Goal: Task Accomplishment & Management: Use online tool/utility

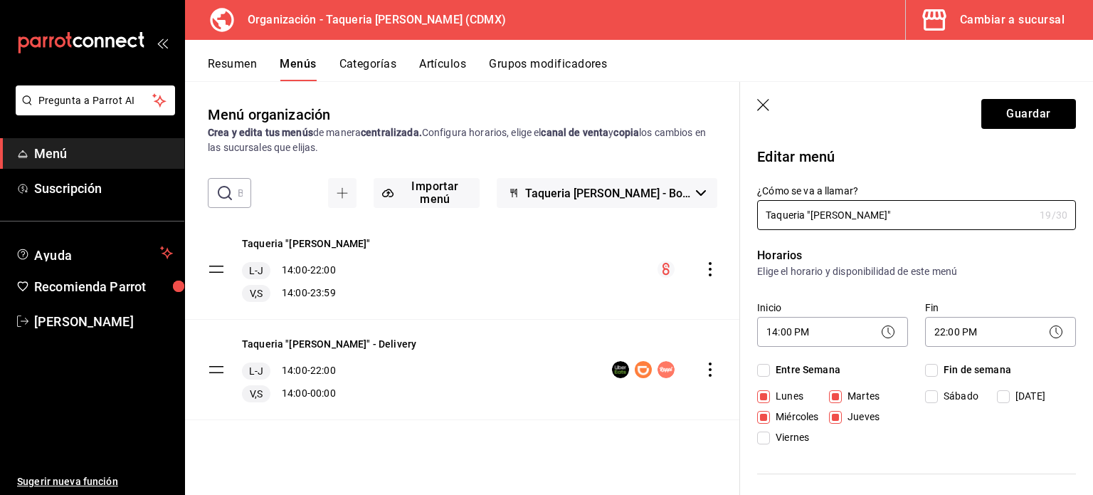
click at [970, 19] on div "Cambiar a sucursal" at bounding box center [1012, 20] width 105 height 20
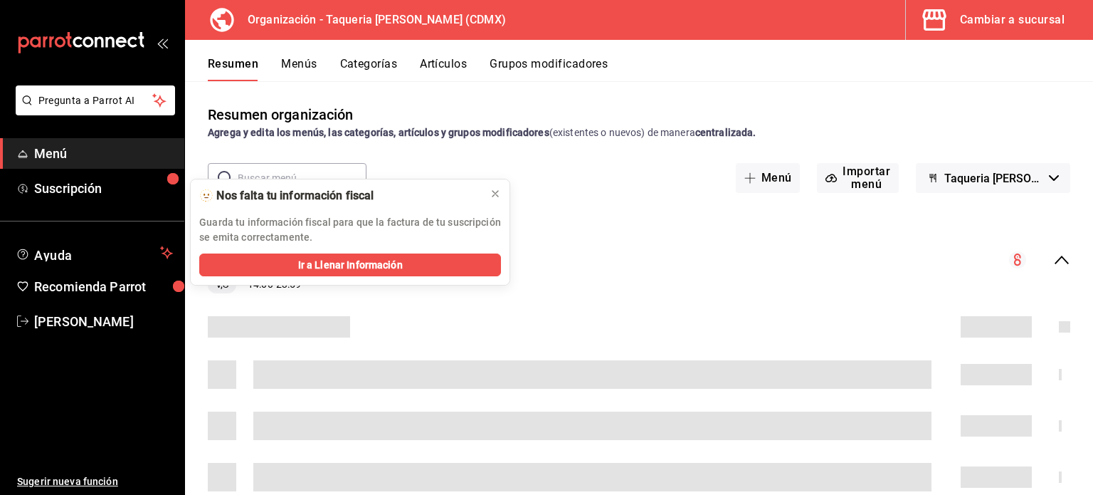
click at [1049, 17] on div "Cambiar a sucursal" at bounding box center [1012, 20] width 105 height 20
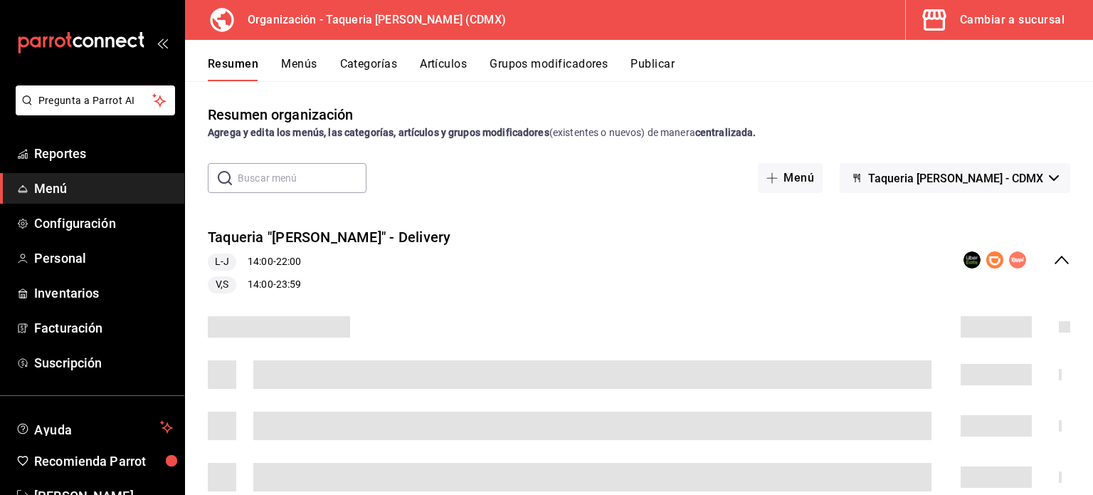
click at [999, 21] on div "Cambiar a sucursal" at bounding box center [1012, 20] width 105 height 20
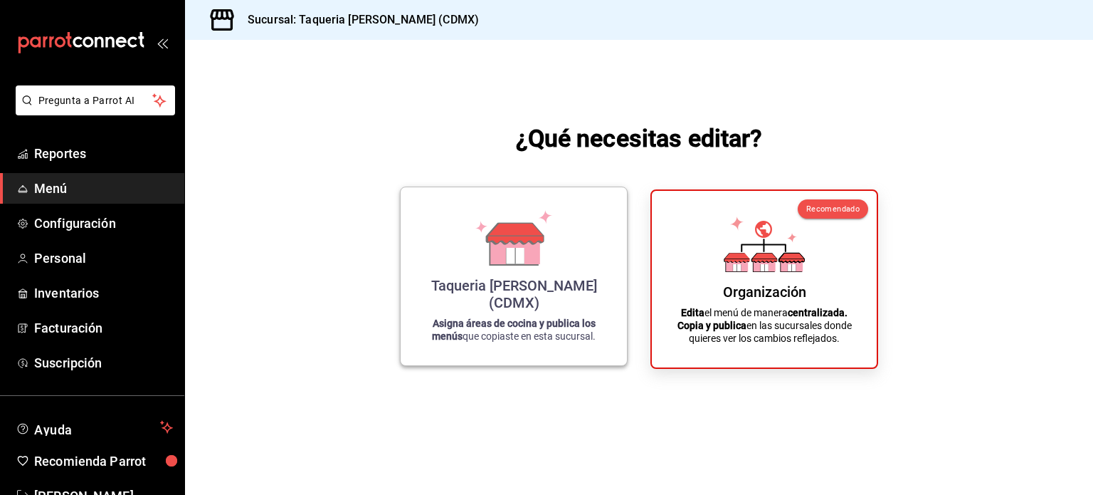
click at [505, 301] on div "Taqueria [PERSON_NAME] (CDMX)" at bounding box center [514, 294] width 192 height 34
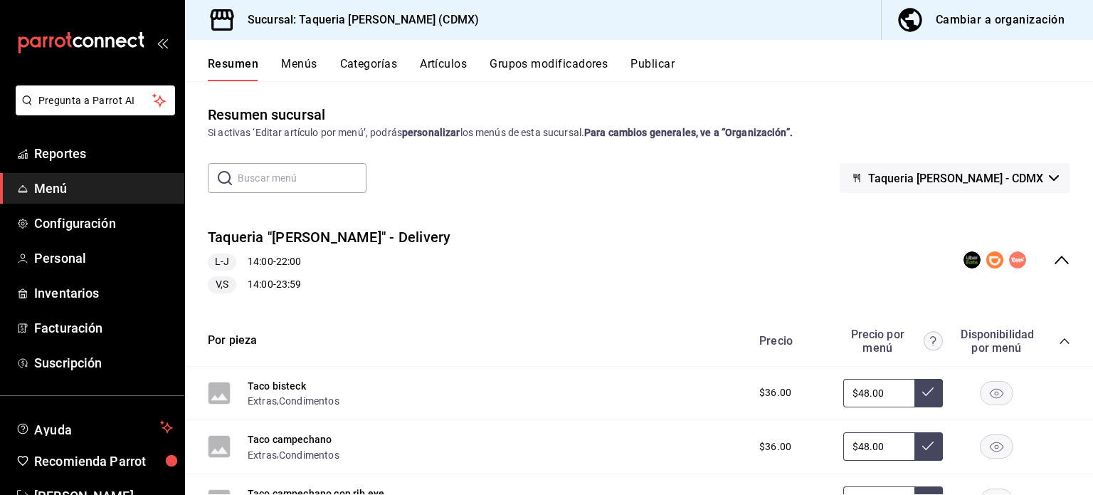
click at [1066, 266] on div "Taqueria "[PERSON_NAME]" - Delivery L-J 14:00 - 22:00 V,S 14:00 - 23:59" at bounding box center [639, 260] width 908 height 89
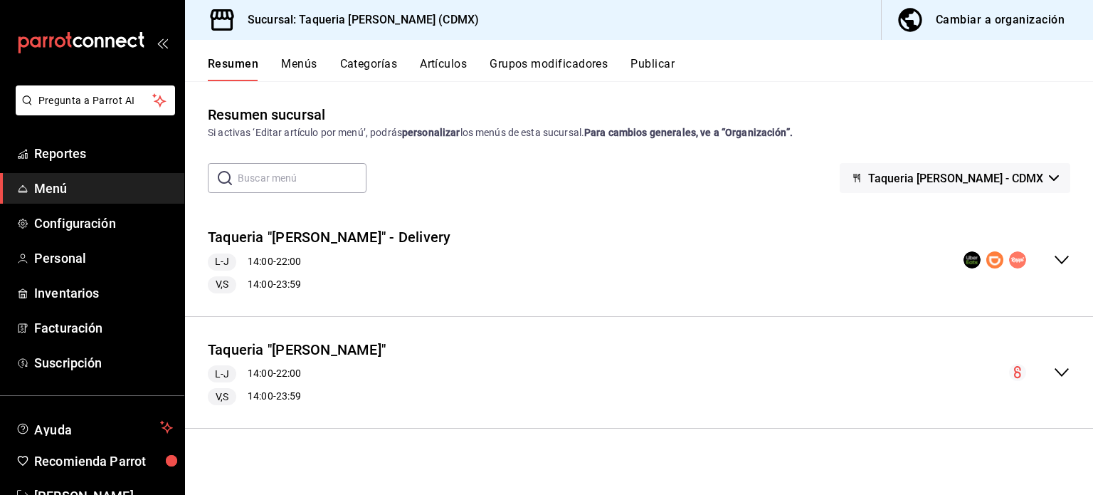
click at [42, 191] on span "Menú" at bounding box center [103, 188] width 139 height 19
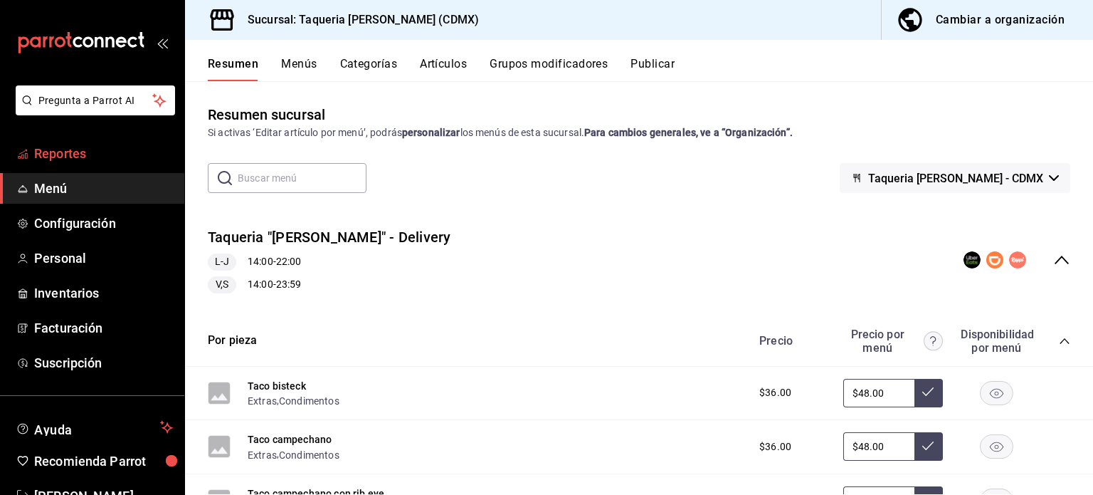
click at [110, 147] on span "Reportes" at bounding box center [103, 153] width 139 height 19
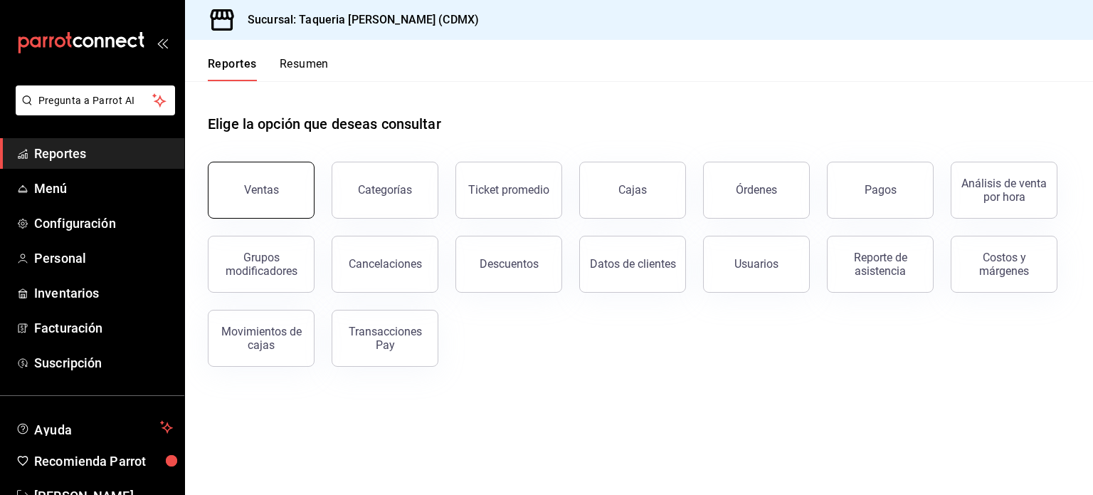
click at [287, 179] on button "Ventas" at bounding box center [261, 190] width 107 height 57
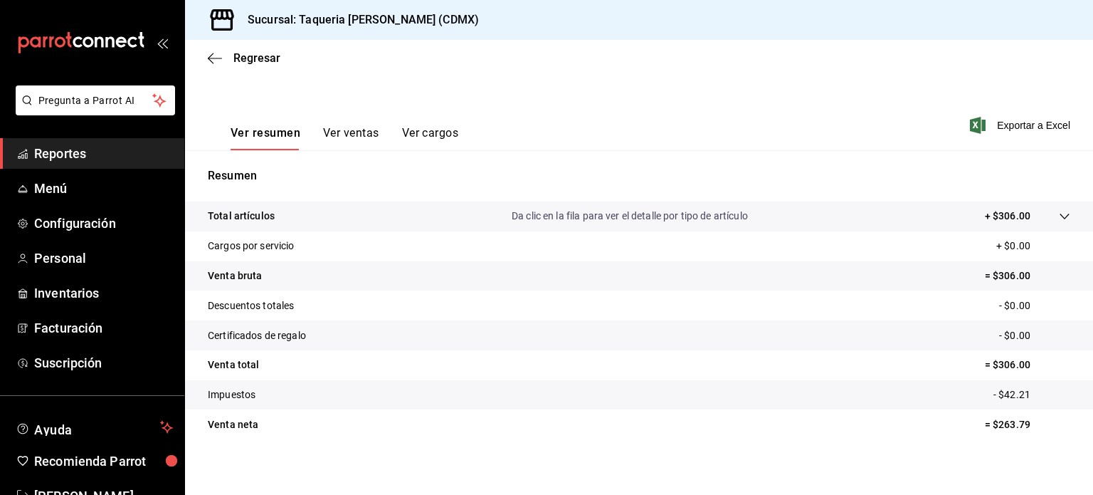
scroll to position [187, 0]
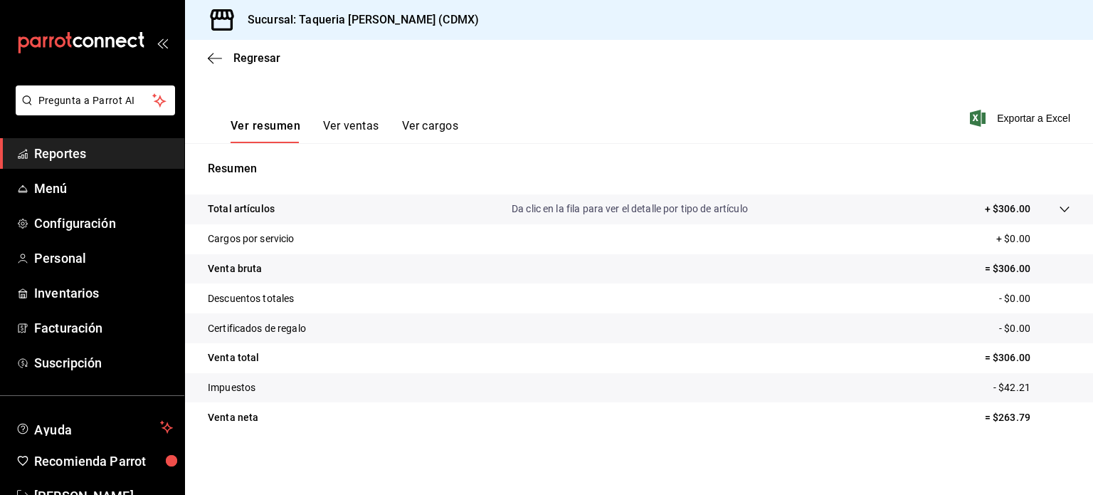
click at [548, 128] on div "Ver resumen Ver ventas Ver cargos Exportar a Excel" at bounding box center [639, 114] width 908 height 58
click at [467, 69] on div "Regresar" at bounding box center [639, 58] width 908 height 36
click at [245, 390] on p "Impuestos" at bounding box center [232, 387] width 48 height 15
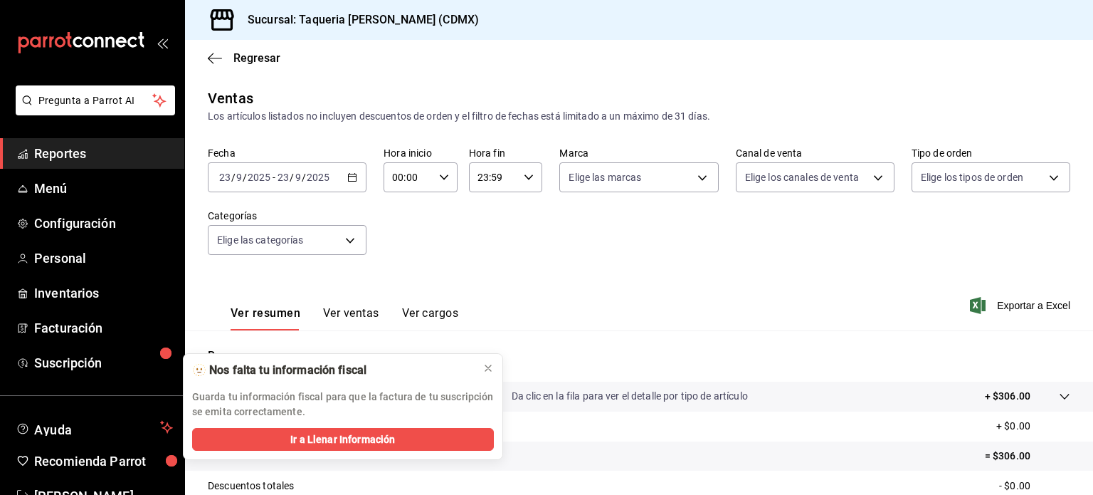
scroll to position [187, 0]
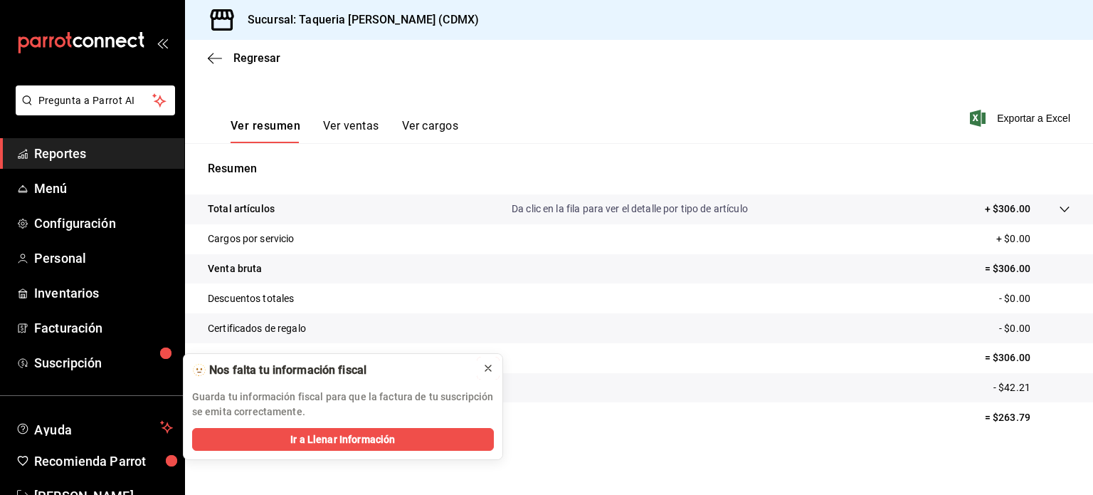
click at [485, 367] on icon at bounding box center [488, 367] width 11 height 11
